Goal: Information Seeking & Learning: Learn about a topic

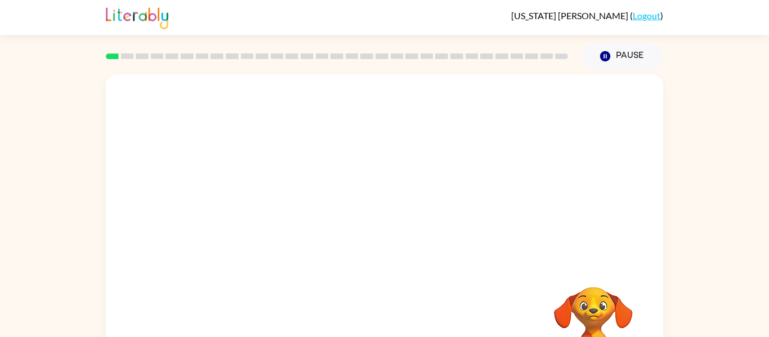
click at [337, 194] on video "Your browser must support playing .mp4 files to use Literably. Please try using…" at bounding box center [385, 168] width 558 height 189
click at [337, 195] on video "Your browser must support playing .mp4 files to use Literably. Please try using…" at bounding box center [385, 168] width 558 height 189
click at [338, 196] on video "Your browser must support playing .mp4 files to use Literably. Please try using…" at bounding box center [385, 168] width 558 height 189
click at [401, 230] on button "button" at bounding box center [385, 240] width 72 height 41
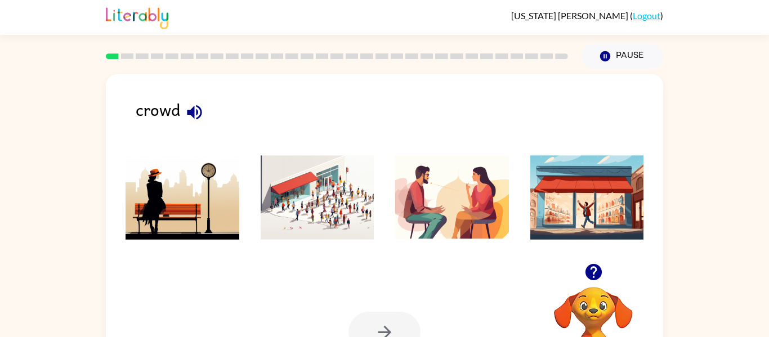
click at [303, 218] on img at bounding box center [318, 197] width 114 height 84
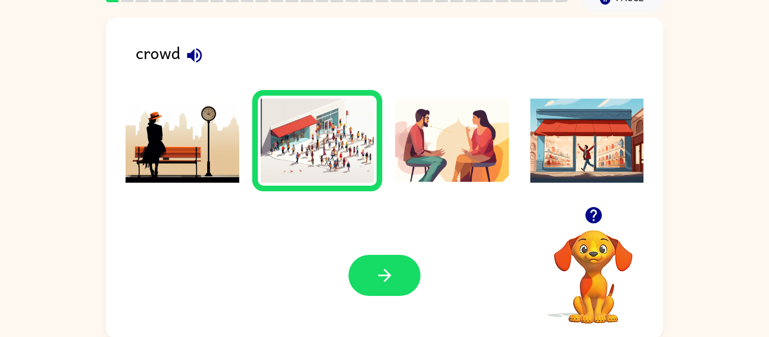
scroll to position [58, 0]
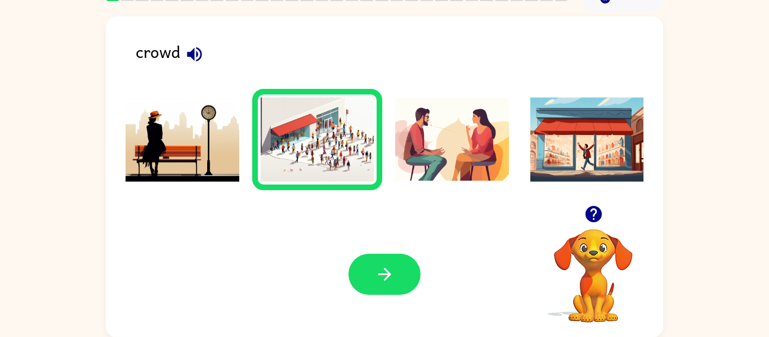
click at [374, 288] on button "button" at bounding box center [385, 274] width 72 height 41
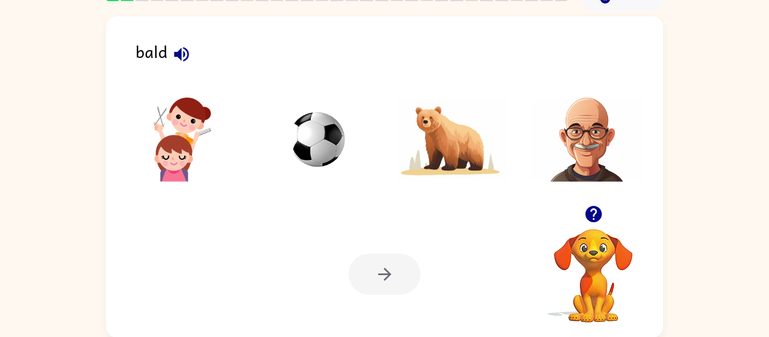
click at [171, 175] on img at bounding box center [183, 139] width 114 height 84
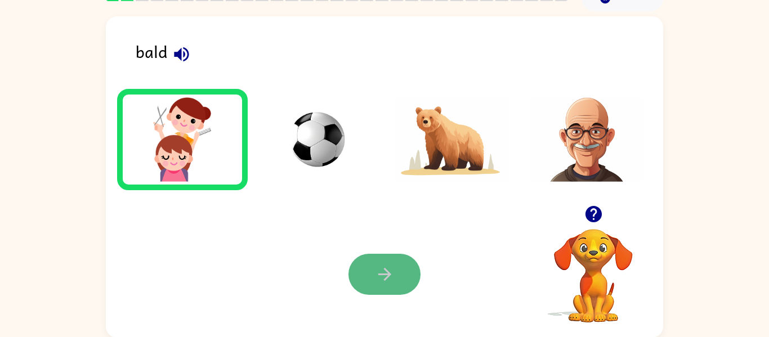
click at [357, 279] on button "button" at bounding box center [385, 274] width 72 height 41
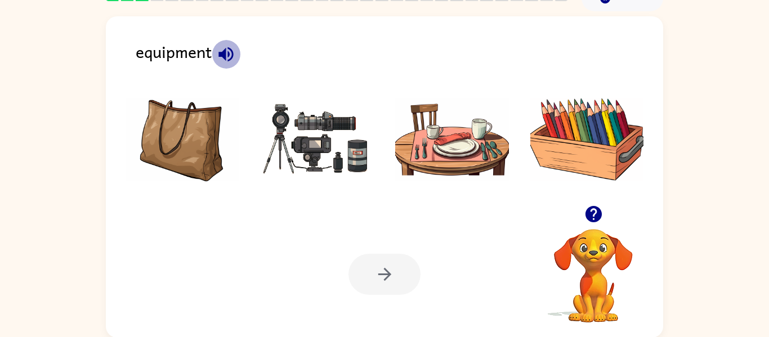
click at [225, 51] on icon "button" at bounding box center [226, 54] width 15 height 15
click at [627, 126] on img at bounding box center [588, 139] width 114 height 84
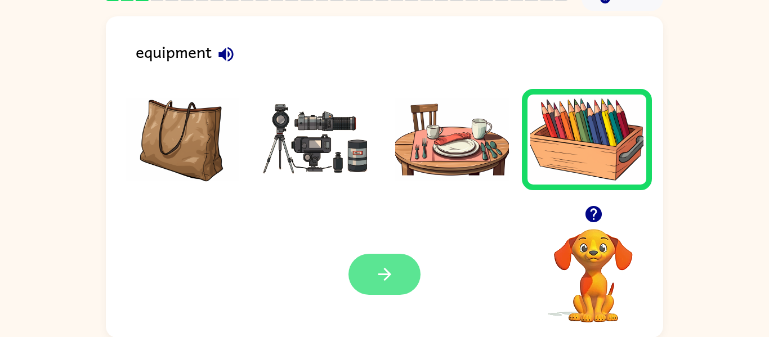
click at [394, 269] on icon "button" at bounding box center [385, 275] width 20 height 20
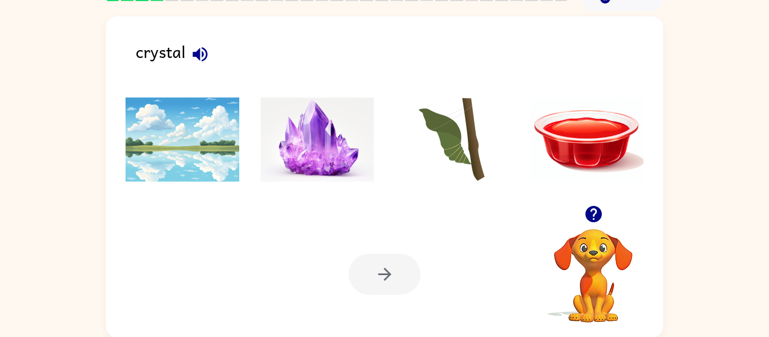
click at [273, 147] on img at bounding box center [318, 139] width 114 height 84
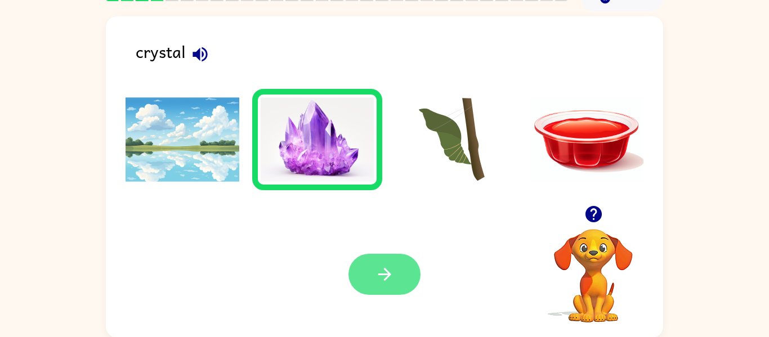
click at [406, 284] on button "button" at bounding box center [385, 274] width 72 height 41
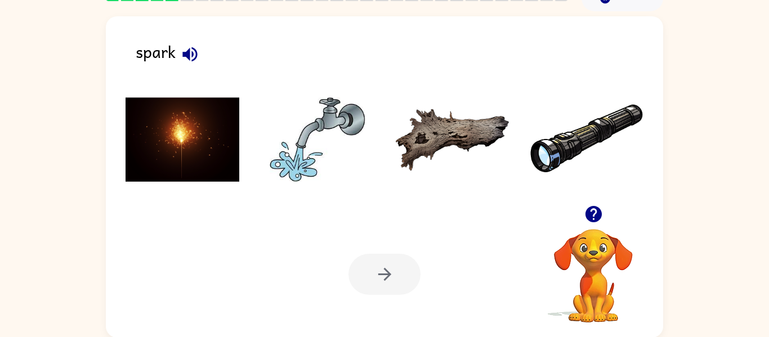
click at [161, 153] on img at bounding box center [183, 139] width 114 height 84
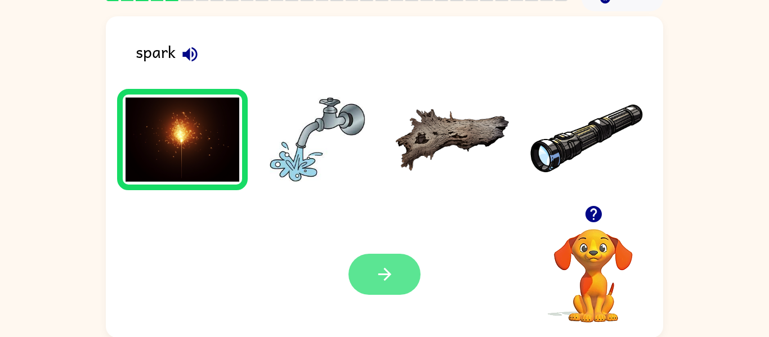
click at [399, 282] on button "button" at bounding box center [385, 274] width 72 height 41
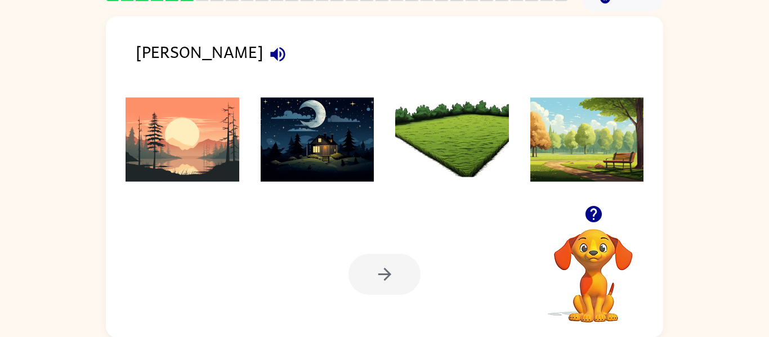
click at [206, 135] on img at bounding box center [183, 139] width 114 height 84
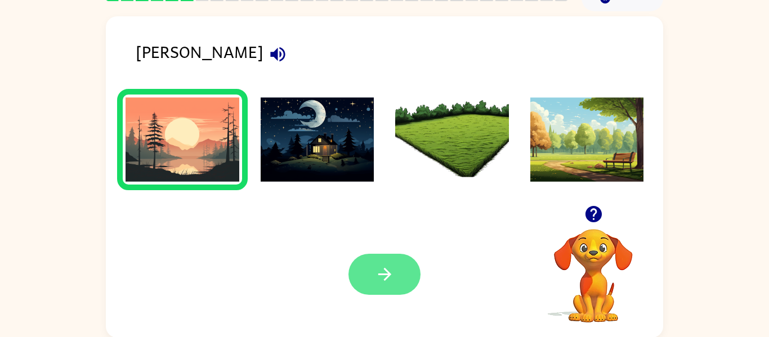
click at [369, 277] on button "button" at bounding box center [385, 274] width 72 height 41
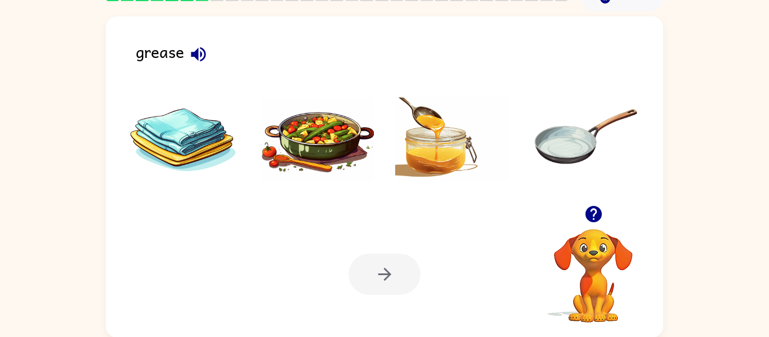
click at [439, 150] on img at bounding box center [452, 139] width 114 height 84
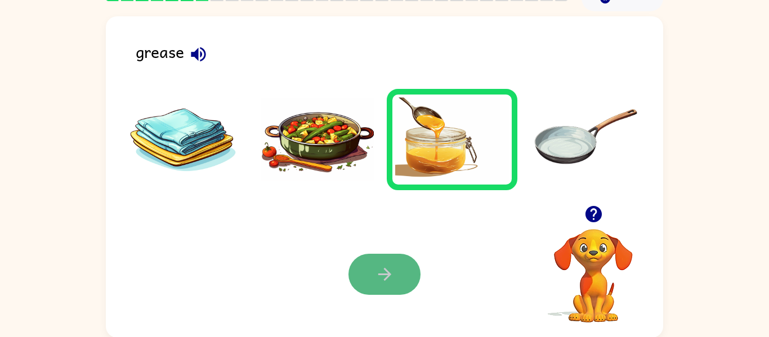
click at [371, 281] on button "button" at bounding box center [385, 274] width 72 height 41
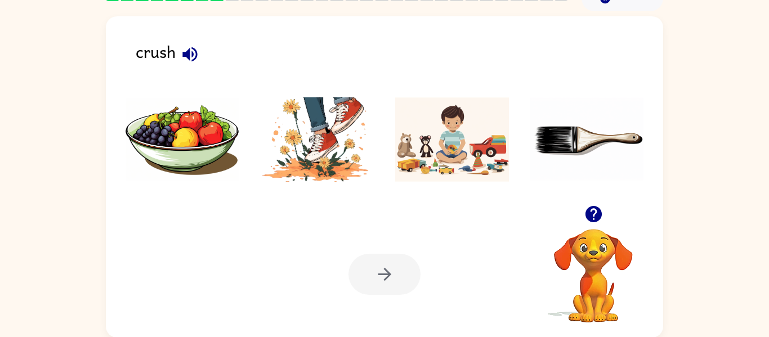
click at [317, 164] on img at bounding box center [318, 139] width 114 height 84
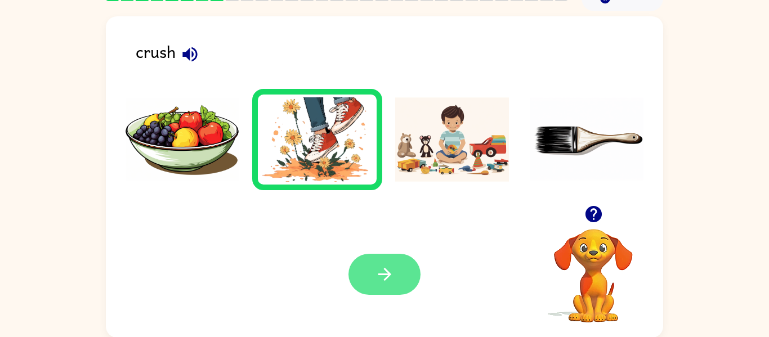
click at [399, 264] on button "button" at bounding box center [385, 274] width 72 height 41
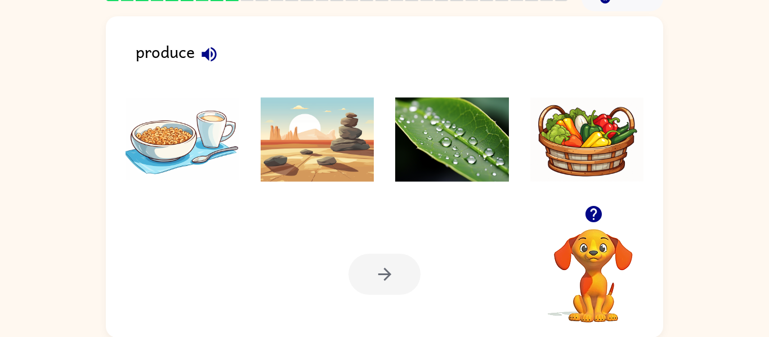
click at [212, 53] on icon "button" at bounding box center [209, 54] width 15 height 15
click at [565, 135] on img at bounding box center [588, 139] width 114 height 84
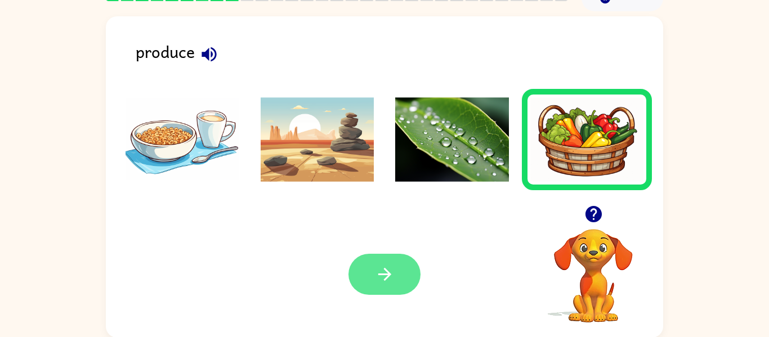
click at [365, 286] on button "button" at bounding box center [385, 274] width 72 height 41
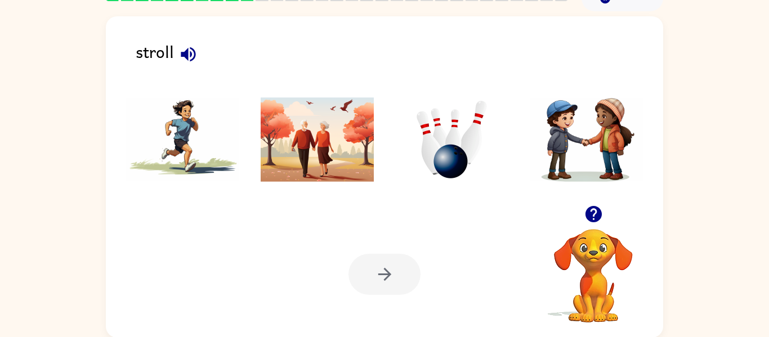
click at [332, 121] on img at bounding box center [318, 139] width 114 height 84
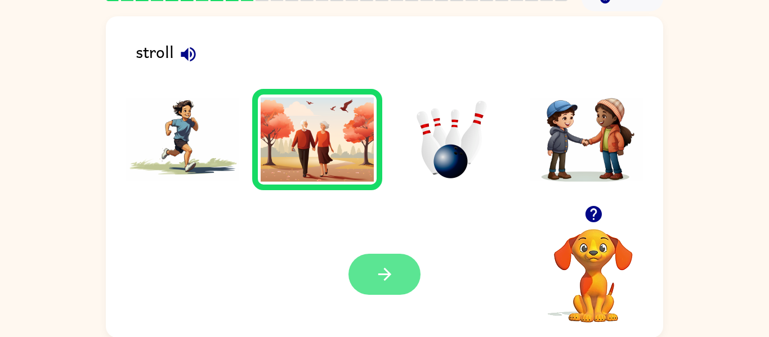
click at [391, 282] on icon "button" at bounding box center [385, 275] width 20 height 20
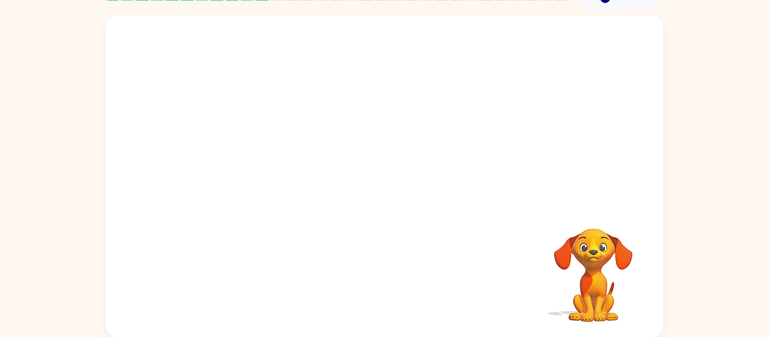
scroll to position [50, 0]
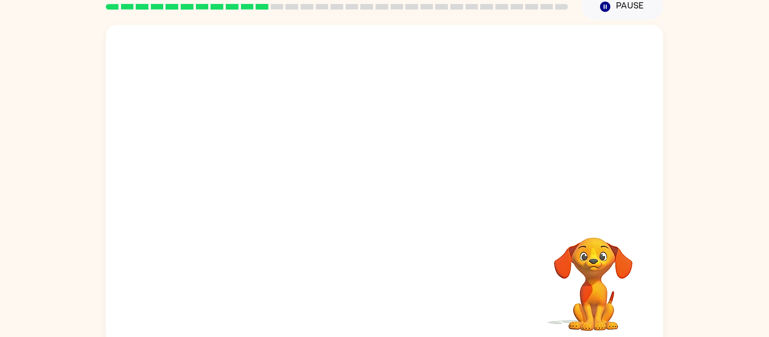
click at [248, 163] on video "Your browser must support playing .mp4 files to use Literably. Please try using…" at bounding box center [385, 119] width 558 height 189
click at [261, 164] on video "Your browser must support playing .mp4 files to use Literably. Please try using…" at bounding box center [385, 119] width 558 height 189
click at [256, 166] on video "Your browser must support playing .mp4 files to use Literably. Please try using…" at bounding box center [385, 119] width 558 height 189
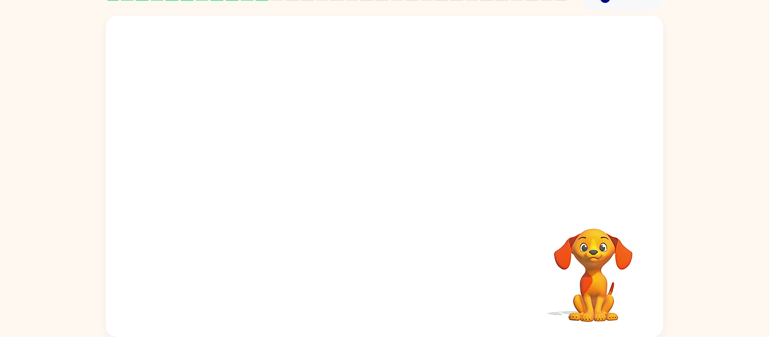
scroll to position [57, 0]
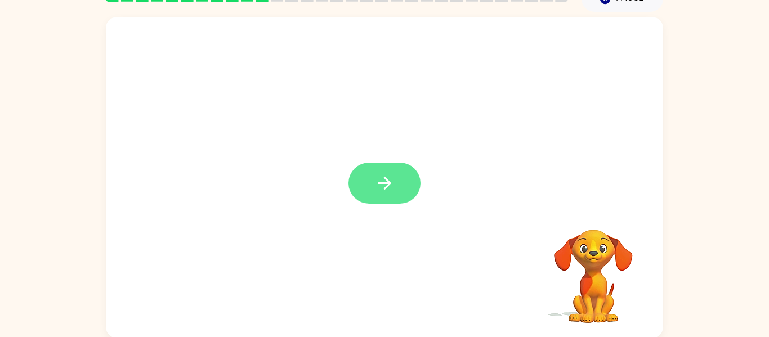
click at [391, 184] on icon "button" at bounding box center [385, 183] width 20 height 20
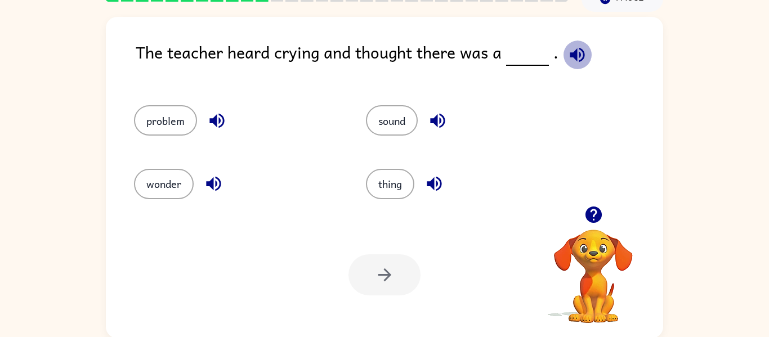
click at [578, 59] on icon "button" at bounding box center [577, 54] width 15 height 15
click at [147, 127] on button "problem" at bounding box center [165, 120] width 63 height 30
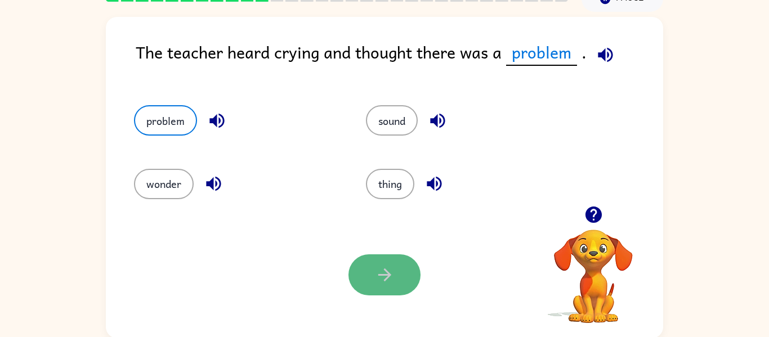
click at [378, 269] on icon "button" at bounding box center [385, 275] width 20 height 20
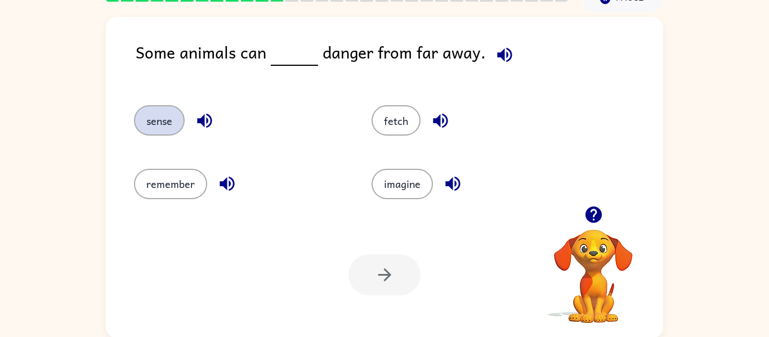
click at [168, 127] on button "sense" at bounding box center [159, 120] width 51 height 30
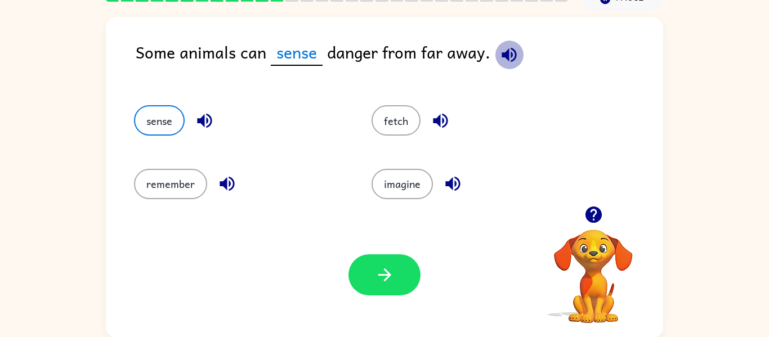
click at [510, 63] on icon "button" at bounding box center [510, 55] width 20 height 20
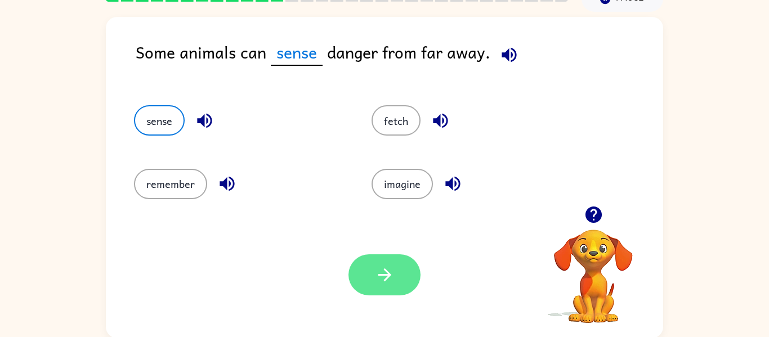
click at [395, 278] on button "button" at bounding box center [385, 275] width 72 height 41
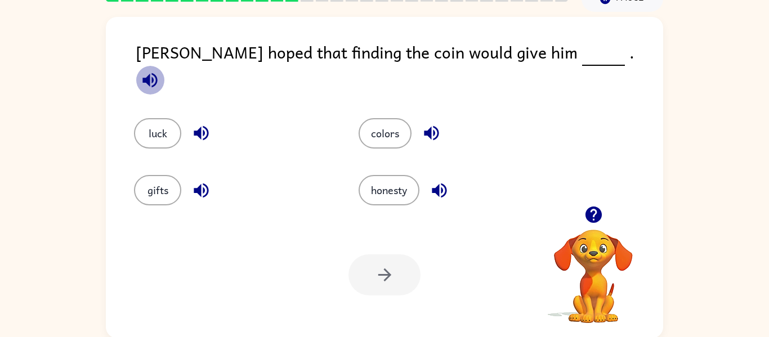
click at [157, 73] on icon "button" at bounding box center [150, 80] width 15 height 15
click at [188, 119] on button "button" at bounding box center [201, 133] width 29 height 29
click at [154, 118] on button "luck" at bounding box center [157, 133] width 47 height 30
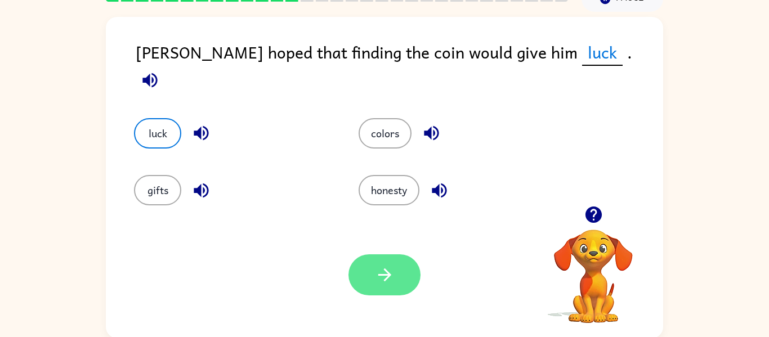
click at [395, 282] on button "button" at bounding box center [385, 275] width 72 height 41
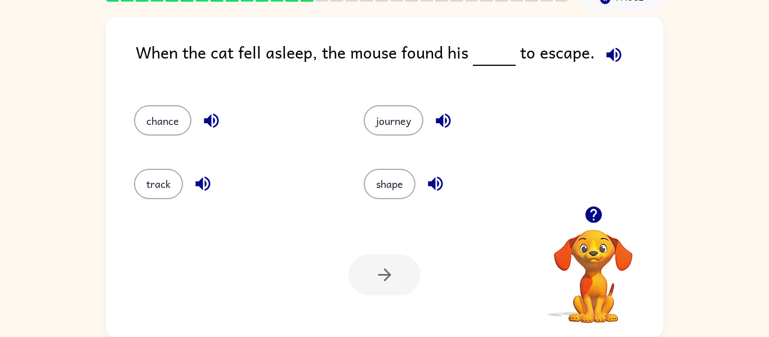
click at [615, 57] on icon "button" at bounding box center [614, 54] width 15 height 15
click at [172, 177] on button "track" at bounding box center [158, 184] width 49 height 30
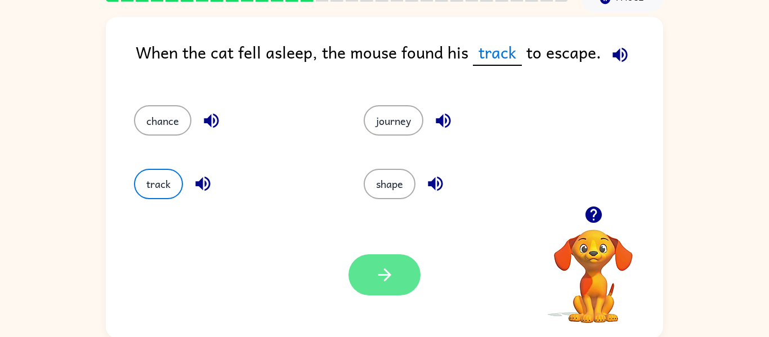
click at [377, 269] on icon "button" at bounding box center [385, 275] width 20 height 20
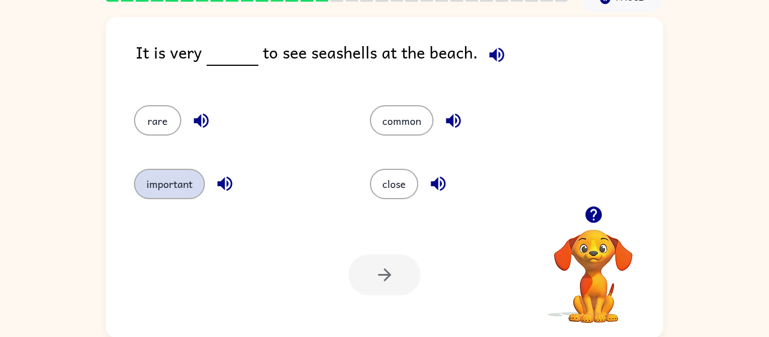
click at [163, 182] on button "important" at bounding box center [169, 184] width 71 height 30
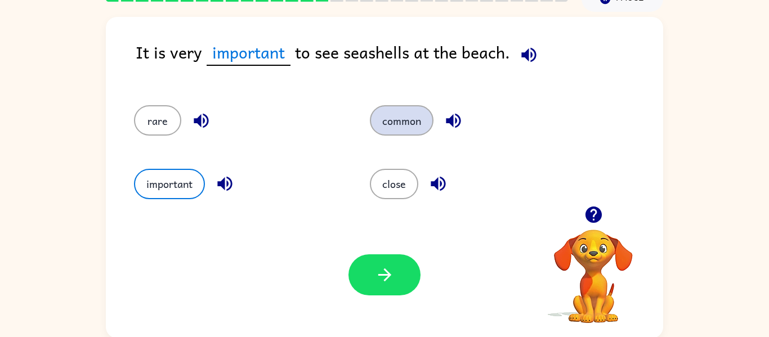
click at [405, 118] on button "common" at bounding box center [402, 120] width 64 height 30
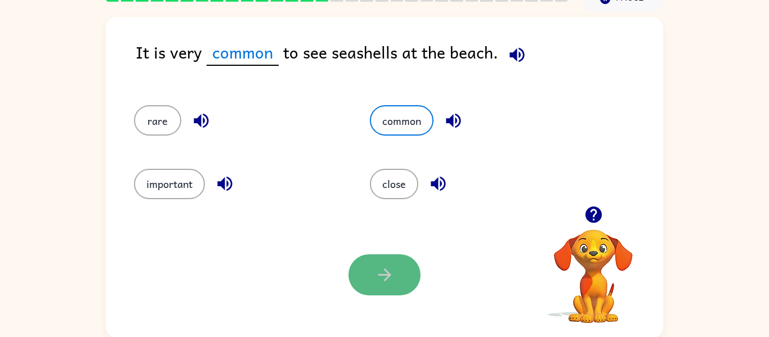
click at [393, 276] on icon "button" at bounding box center [385, 275] width 20 height 20
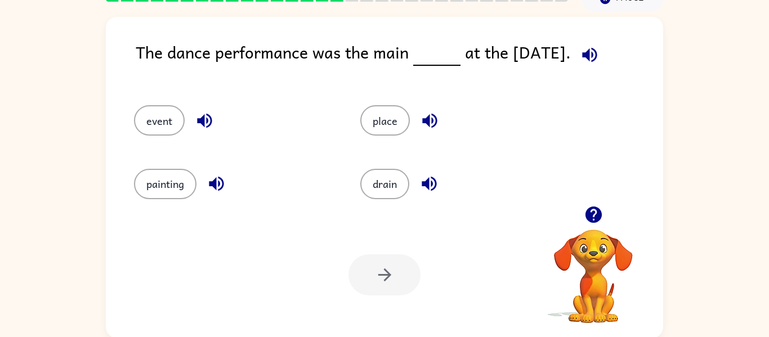
click at [599, 67] on div "The dance performance was the main at the [DATE]." at bounding box center [400, 60] width 528 height 43
click at [590, 58] on icon "button" at bounding box center [589, 54] width 15 height 15
click at [150, 132] on button "event" at bounding box center [159, 120] width 51 height 30
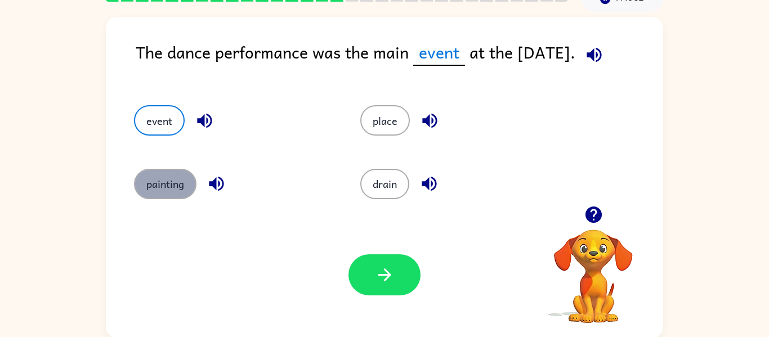
click at [154, 189] on button "painting" at bounding box center [165, 184] width 63 height 30
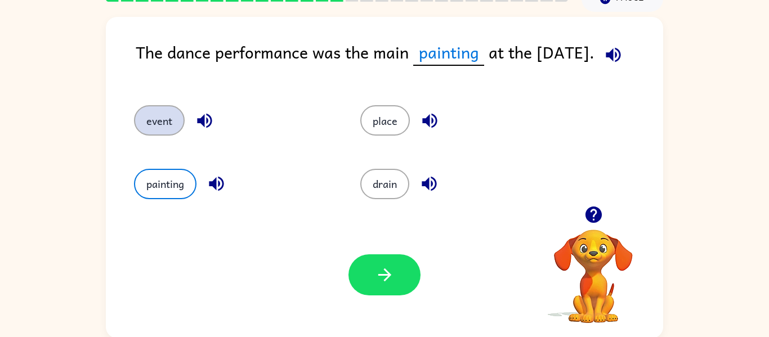
click at [136, 121] on button "event" at bounding box center [159, 120] width 51 height 30
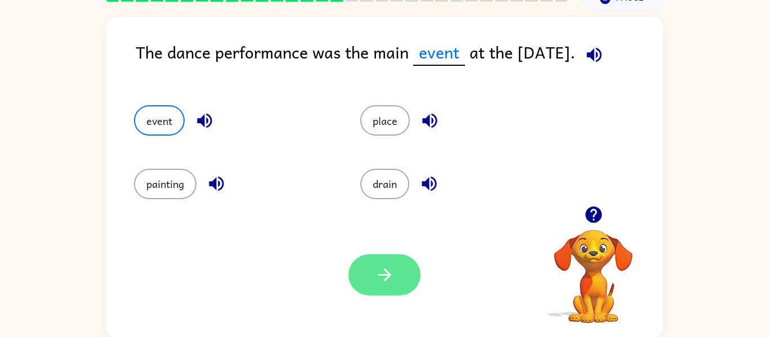
click at [389, 275] on icon "button" at bounding box center [384, 275] width 13 height 13
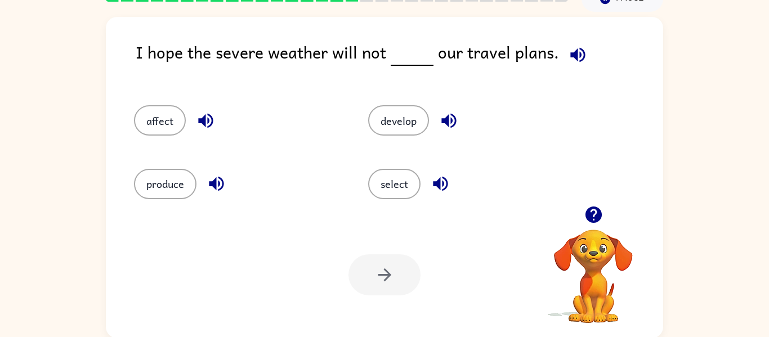
click at [568, 56] on icon "button" at bounding box center [578, 55] width 20 height 20
click at [195, 122] on button "button" at bounding box center [206, 120] width 29 height 29
click at [162, 121] on button "affect" at bounding box center [160, 120] width 52 height 30
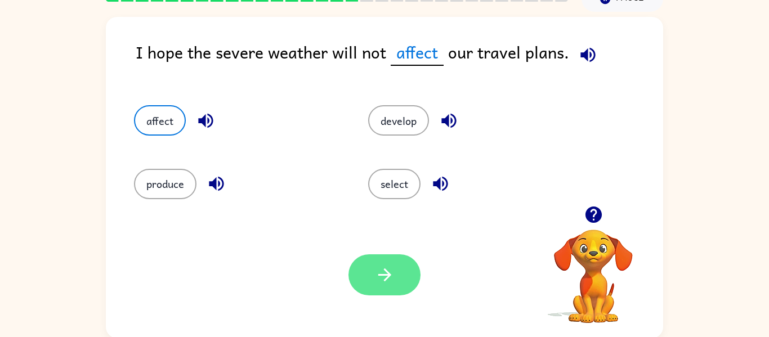
click at [383, 266] on icon "button" at bounding box center [385, 275] width 20 height 20
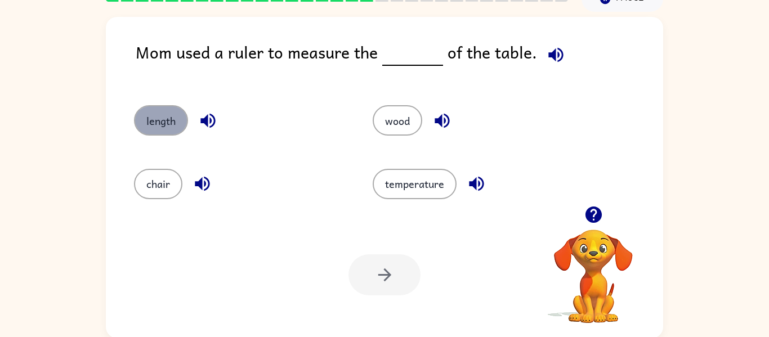
click at [164, 123] on button "length" at bounding box center [161, 120] width 54 height 30
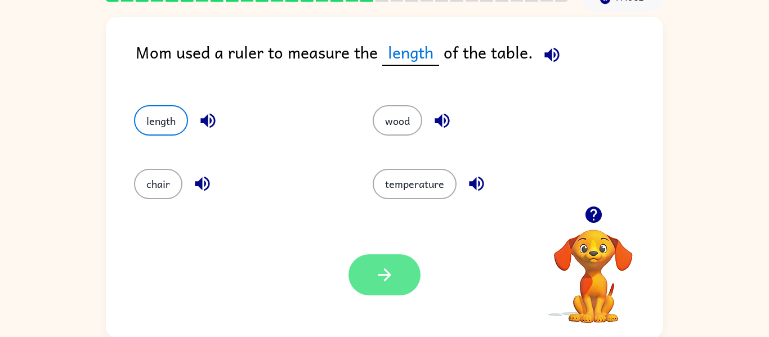
click at [362, 273] on button "button" at bounding box center [385, 275] width 72 height 41
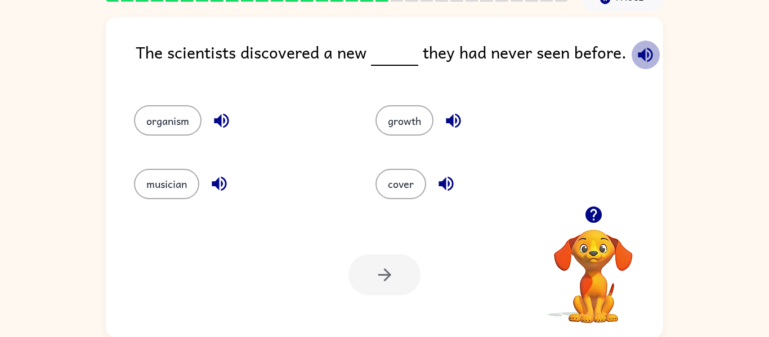
click at [647, 60] on icon "button" at bounding box center [646, 55] width 20 height 20
click at [214, 122] on icon "button" at bounding box center [222, 121] width 20 height 20
click at [220, 192] on icon "button" at bounding box center [220, 184] width 20 height 20
click at [457, 115] on icon "button" at bounding box center [453, 121] width 15 height 15
click at [443, 195] on button "button" at bounding box center [446, 184] width 29 height 29
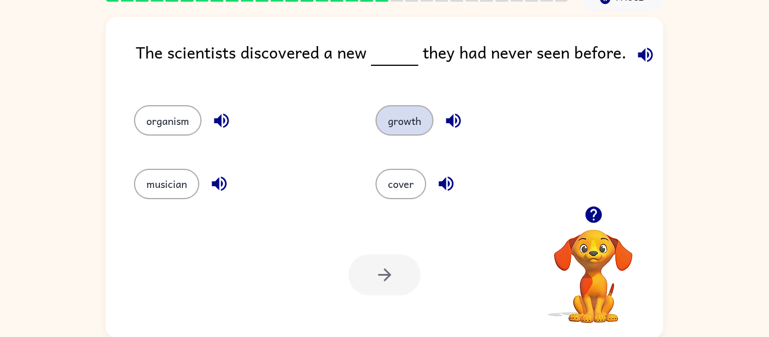
click at [394, 115] on button "growth" at bounding box center [405, 120] width 58 height 30
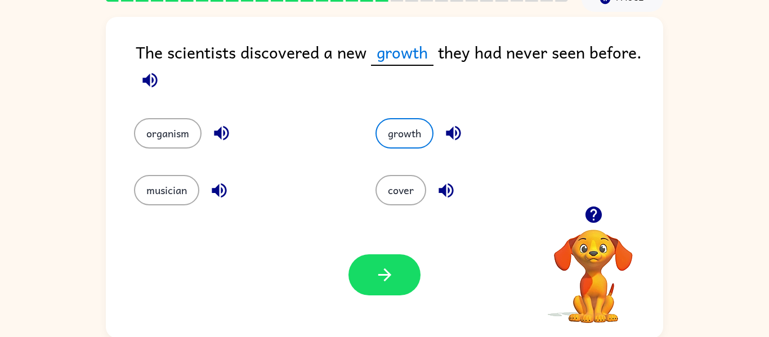
click at [150, 78] on icon "button" at bounding box center [150, 80] width 15 height 15
click at [396, 257] on button "button" at bounding box center [385, 275] width 72 height 41
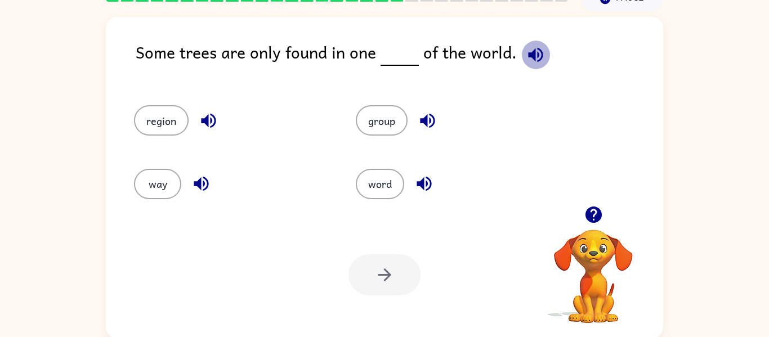
click at [528, 55] on icon "button" at bounding box center [535, 54] width 15 height 15
click at [375, 189] on button "word" at bounding box center [380, 184] width 48 height 30
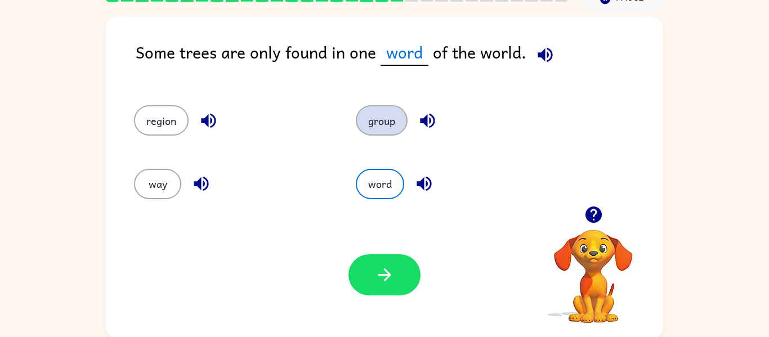
click at [378, 112] on button "group" at bounding box center [382, 120] width 52 height 30
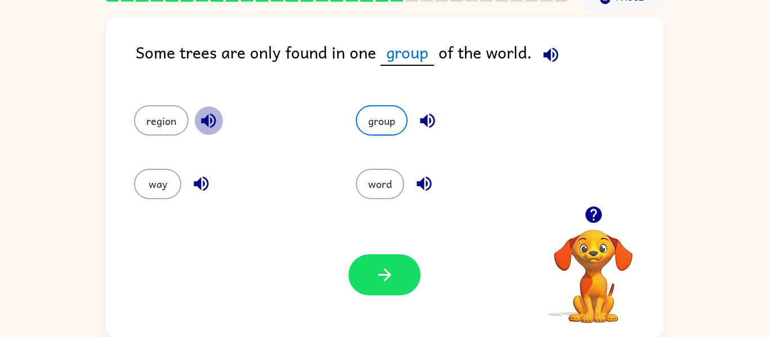
click at [205, 115] on icon "button" at bounding box center [209, 121] width 20 height 20
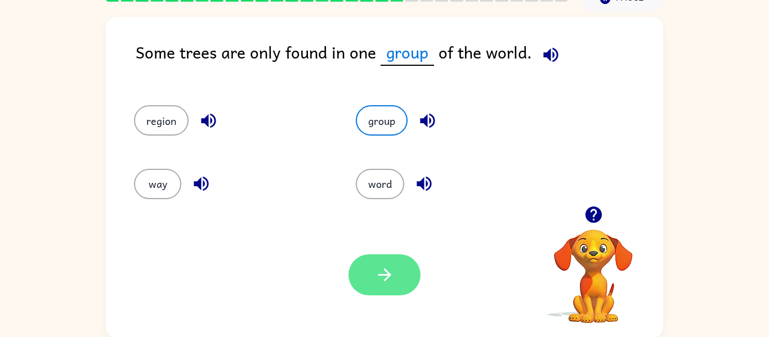
click at [397, 284] on button "button" at bounding box center [385, 275] width 72 height 41
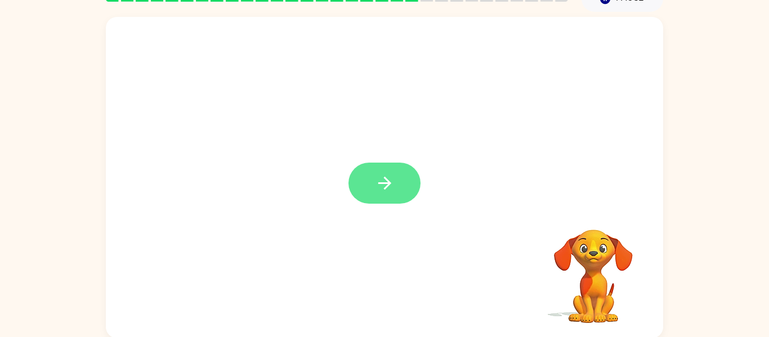
click at [398, 171] on button "button" at bounding box center [385, 183] width 72 height 41
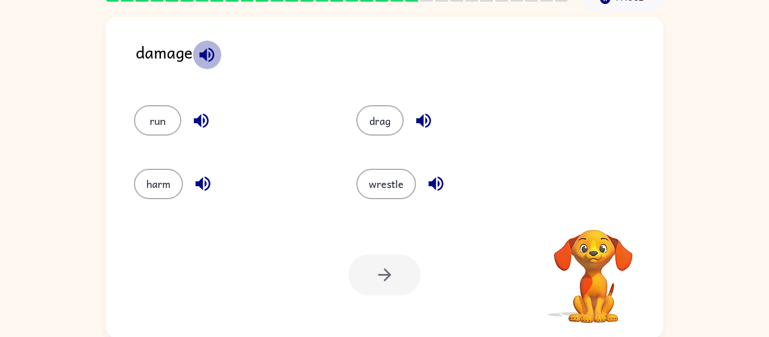
click at [202, 55] on icon "button" at bounding box center [206, 54] width 15 height 15
click at [198, 179] on icon "button" at bounding box center [203, 184] width 20 height 20
click at [166, 183] on button "harm" at bounding box center [158, 184] width 49 height 30
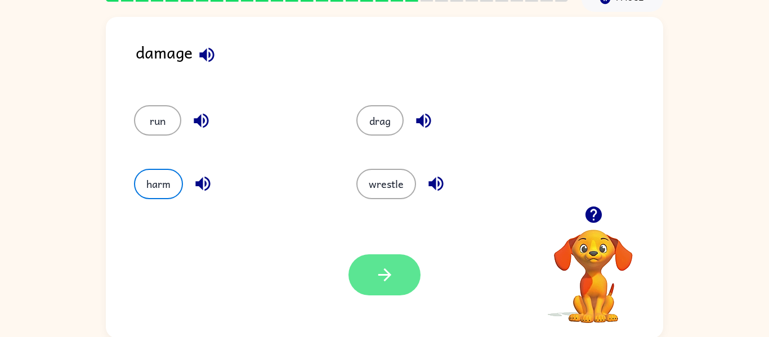
click at [399, 272] on button "button" at bounding box center [385, 275] width 72 height 41
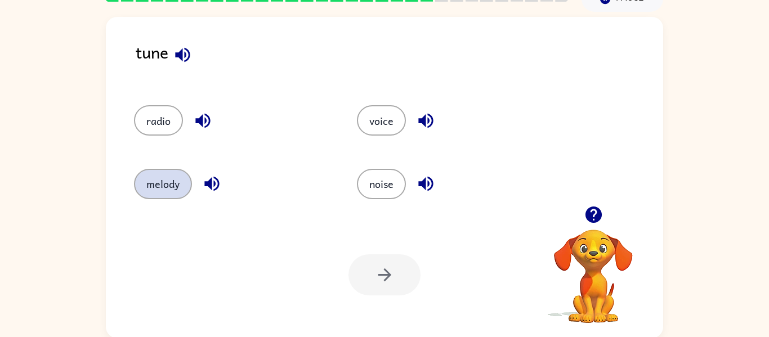
click at [176, 185] on button "melody" at bounding box center [163, 184] width 58 height 30
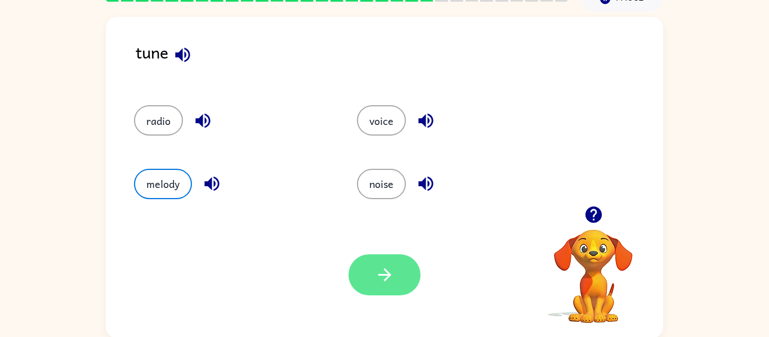
click at [362, 282] on button "button" at bounding box center [385, 275] width 72 height 41
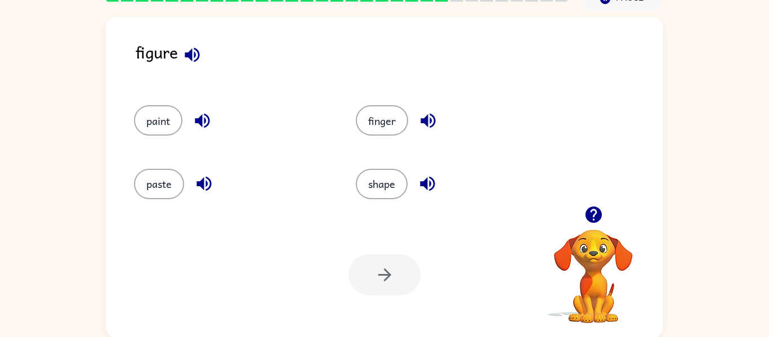
click at [195, 60] on icon "button" at bounding box center [192, 54] width 15 height 15
click at [369, 186] on button "shape" at bounding box center [382, 184] width 52 height 30
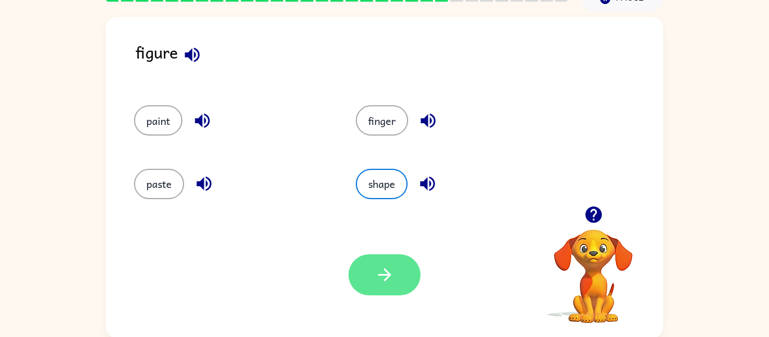
click at [387, 284] on icon "button" at bounding box center [385, 275] width 20 height 20
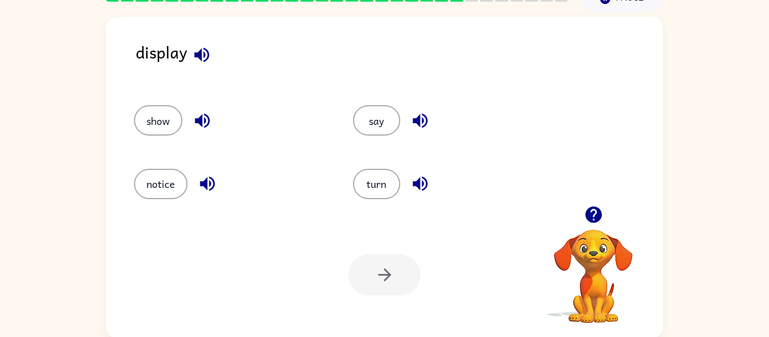
click at [202, 180] on icon "button" at bounding box center [208, 184] width 20 height 20
click at [202, 117] on icon "button" at bounding box center [202, 121] width 15 height 15
click at [411, 124] on icon "button" at bounding box center [421, 121] width 20 height 20
click at [421, 188] on icon "button" at bounding box center [421, 184] width 20 height 20
click at [171, 184] on button "notice" at bounding box center [161, 184] width 54 height 30
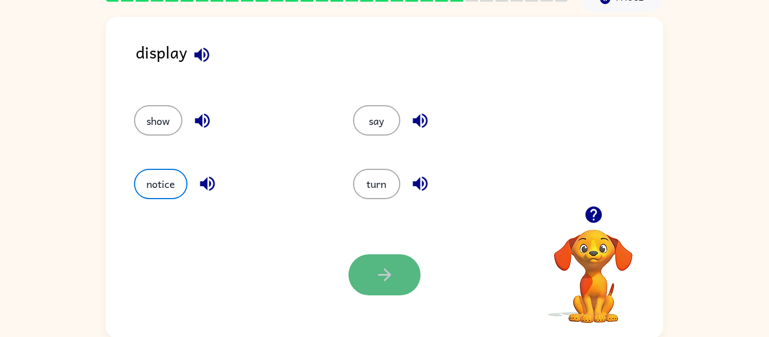
click at [356, 271] on button "button" at bounding box center [385, 275] width 72 height 41
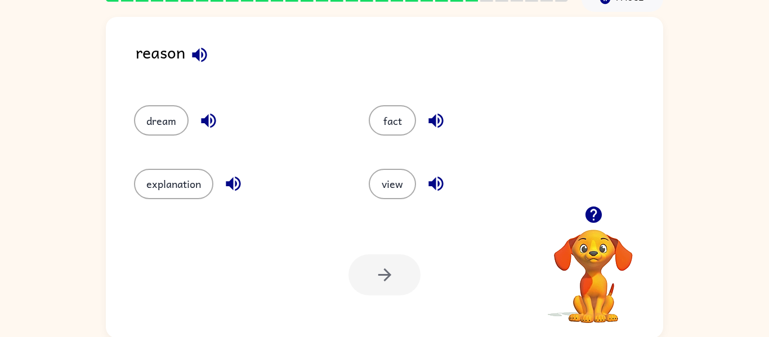
click at [220, 174] on div "explanation" at bounding box center [238, 184] width 209 height 30
click at [199, 180] on button "explanation" at bounding box center [173, 184] width 79 height 30
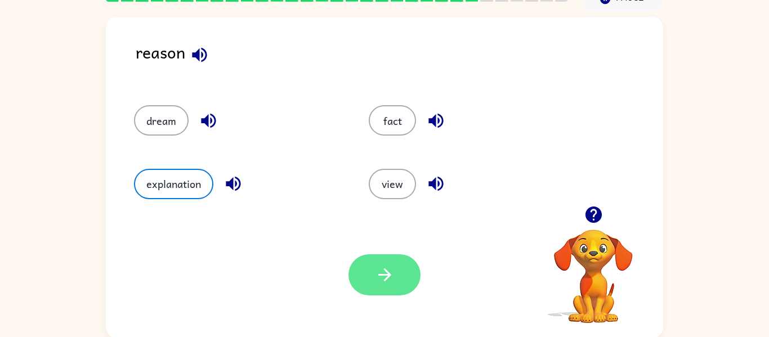
click at [391, 281] on icon "button" at bounding box center [385, 275] width 20 height 20
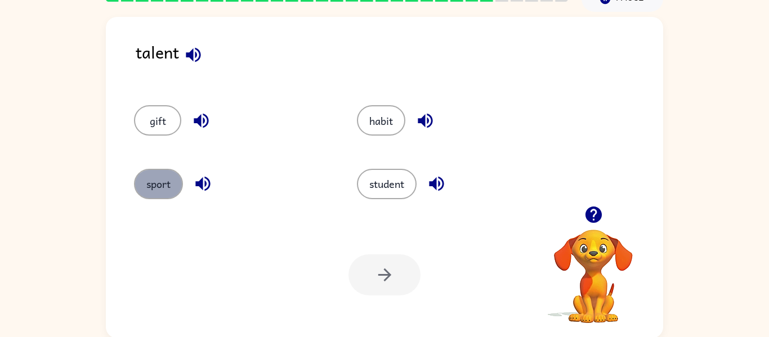
click at [167, 189] on button "sport" at bounding box center [158, 184] width 49 height 30
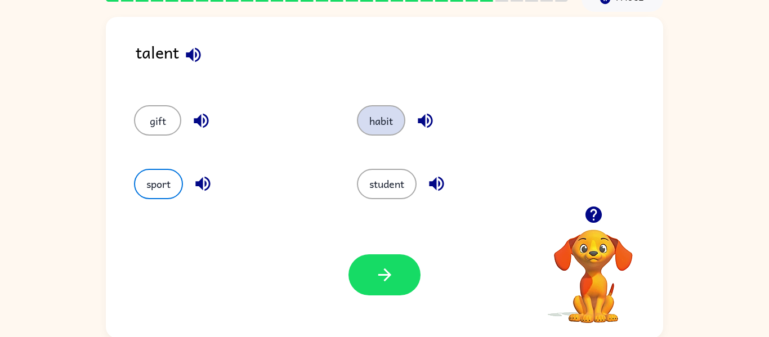
click at [386, 122] on button "habit" at bounding box center [381, 120] width 48 height 30
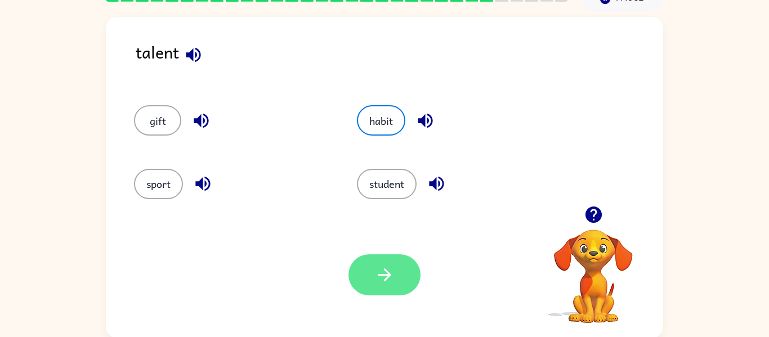
click at [380, 282] on icon "button" at bounding box center [385, 275] width 20 height 20
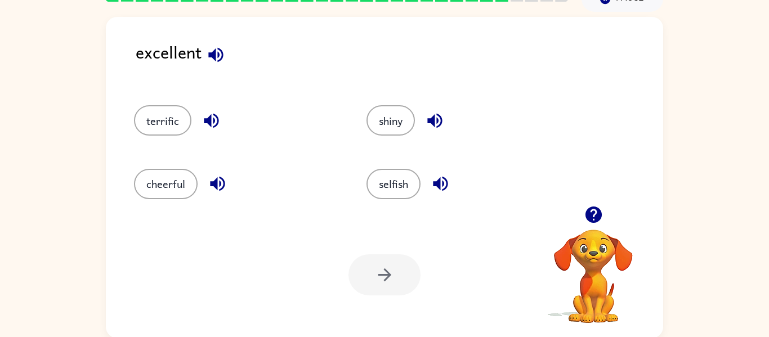
click at [217, 55] on icon "button" at bounding box center [215, 54] width 15 height 15
click at [207, 124] on icon "button" at bounding box center [212, 121] width 20 height 20
click at [174, 123] on button "terrific" at bounding box center [162, 120] width 57 height 30
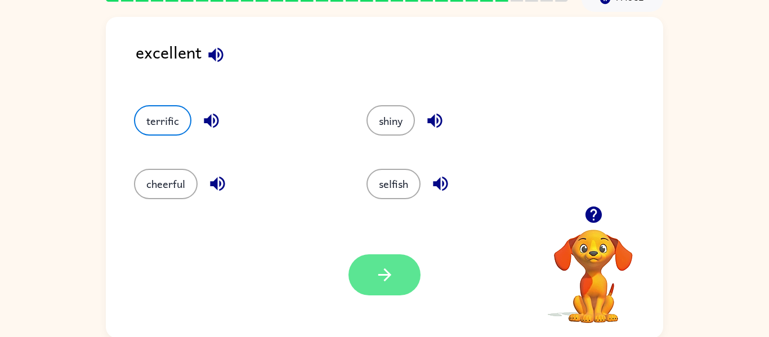
click at [364, 277] on button "button" at bounding box center [385, 275] width 72 height 41
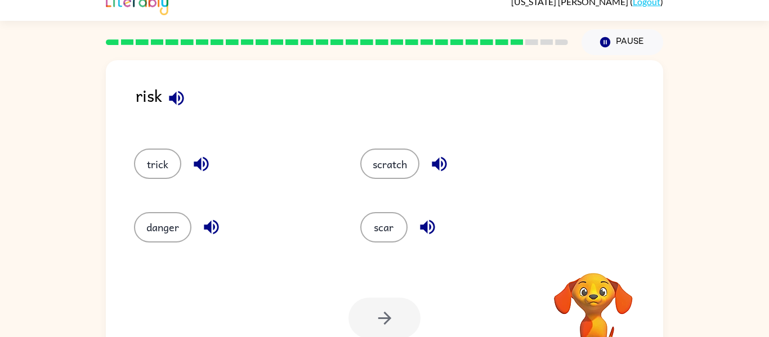
scroll to position [59, 0]
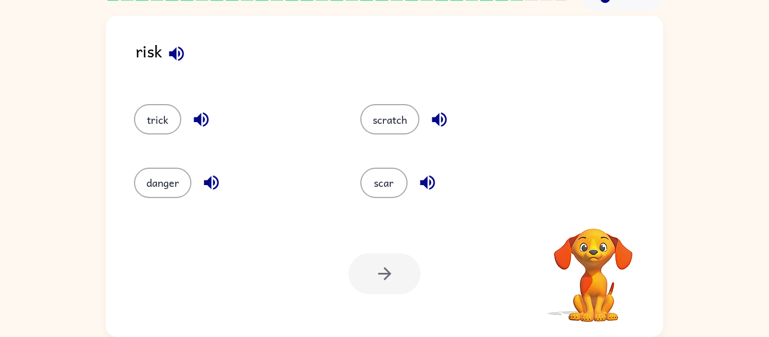
click at [364, 277] on div at bounding box center [385, 273] width 72 height 41
click at [443, 115] on icon "button" at bounding box center [440, 120] width 20 height 20
click at [171, 179] on button "danger" at bounding box center [162, 183] width 57 height 30
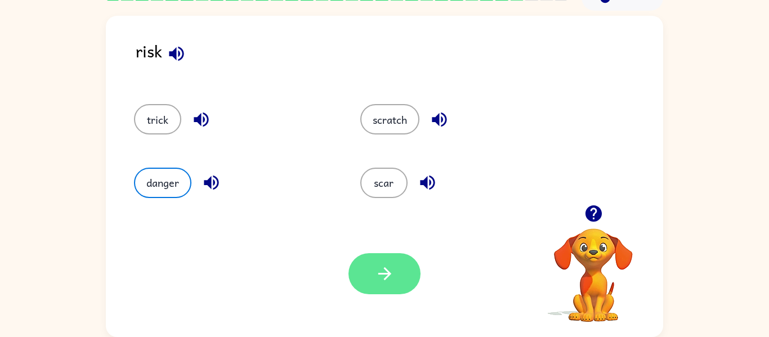
click at [404, 261] on button "button" at bounding box center [385, 273] width 72 height 41
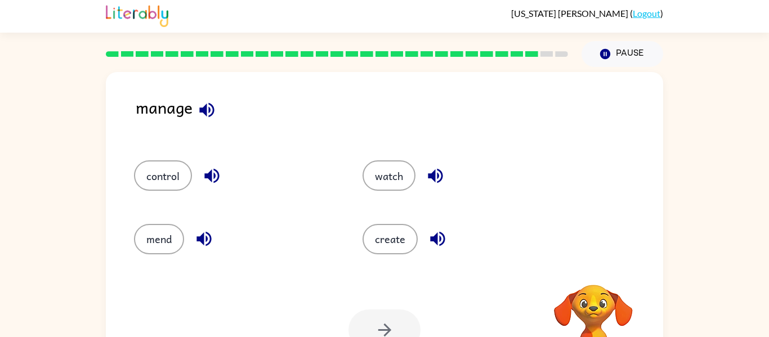
scroll to position [4, 0]
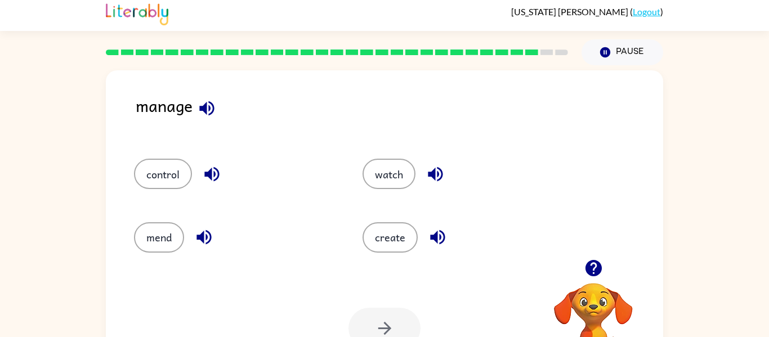
click at [206, 115] on icon "button" at bounding box center [207, 109] width 20 height 20
click at [188, 182] on button "control" at bounding box center [163, 174] width 58 height 30
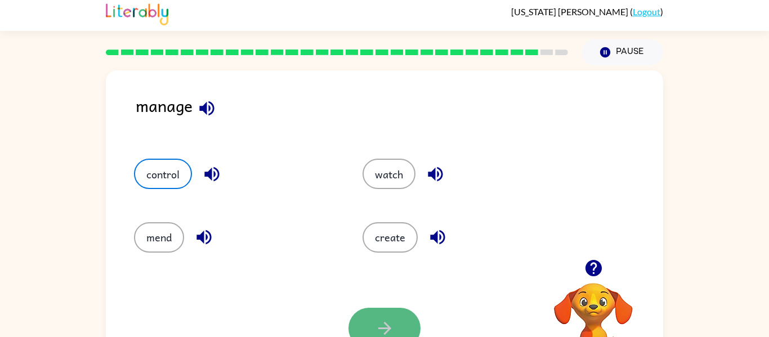
click at [390, 320] on icon "button" at bounding box center [385, 329] width 20 height 20
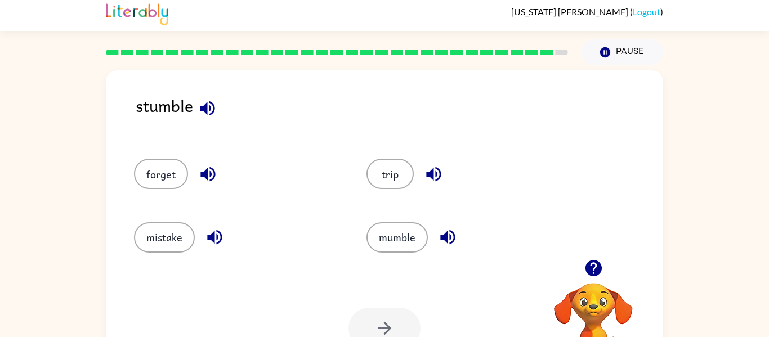
click at [208, 105] on icon "button" at bounding box center [208, 109] width 20 height 20
click at [390, 179] on button "trip" at bounding box center [390, 174] width 47 height 30
click at [395, 330] on button "button" at bounding box center [385, 328] width 72 height 41
